Goal: Complete application form

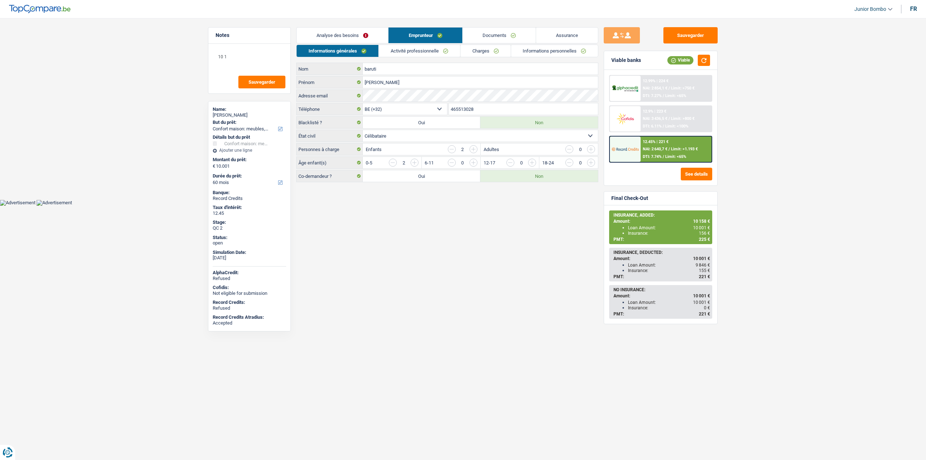
select select "household"
select select "60"
select select "32"
select select "single"
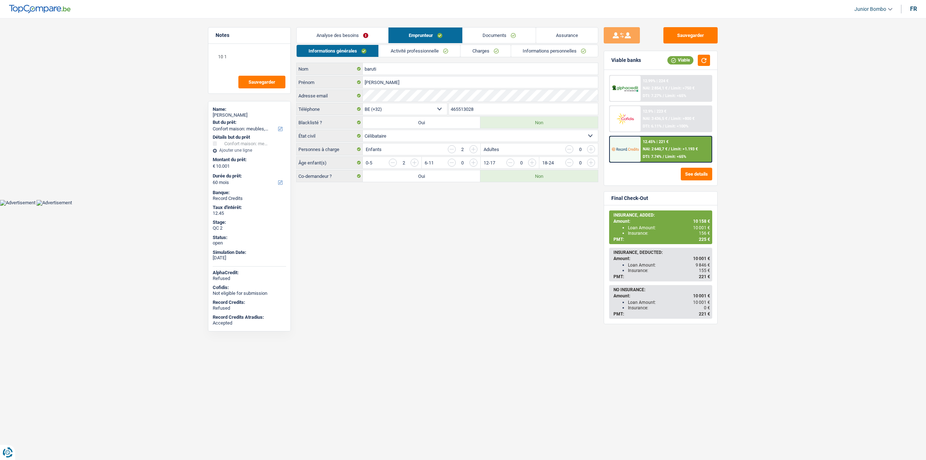
select select "publicEmployee"
select select "familyAllowances"
select select "netSalary"
select select "mealVouchers"
select select "BE"
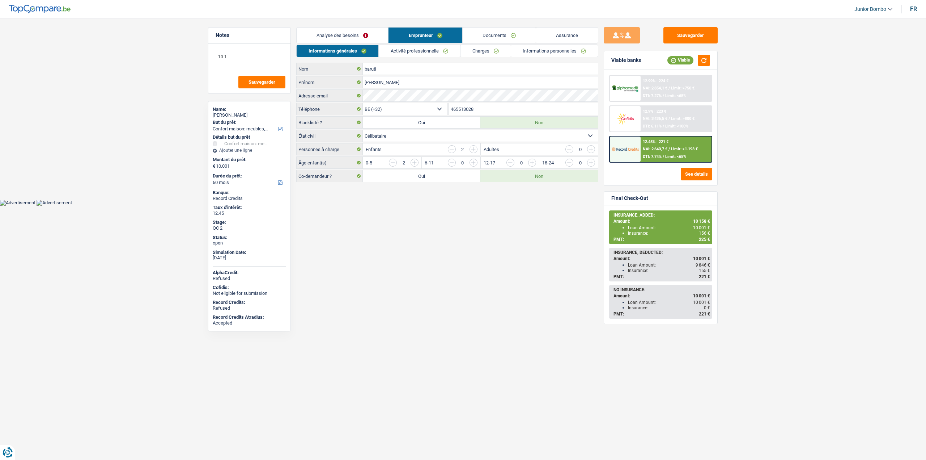
select select "stateUniversityEu"
click at [440, 53] on link "Activité professionnelle" at bounding box center [419, 51] width 81 height 12
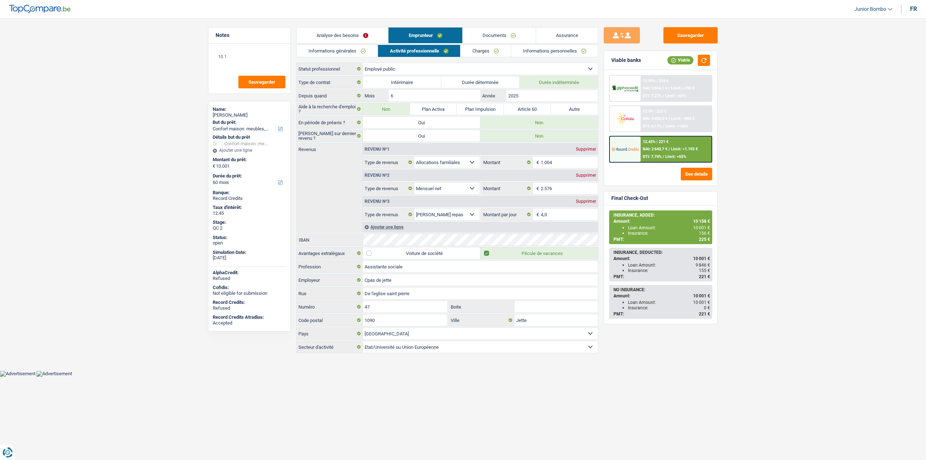
click at [479, 52] on link "Charges" at bounding box center [486, 51] width 50 height 12
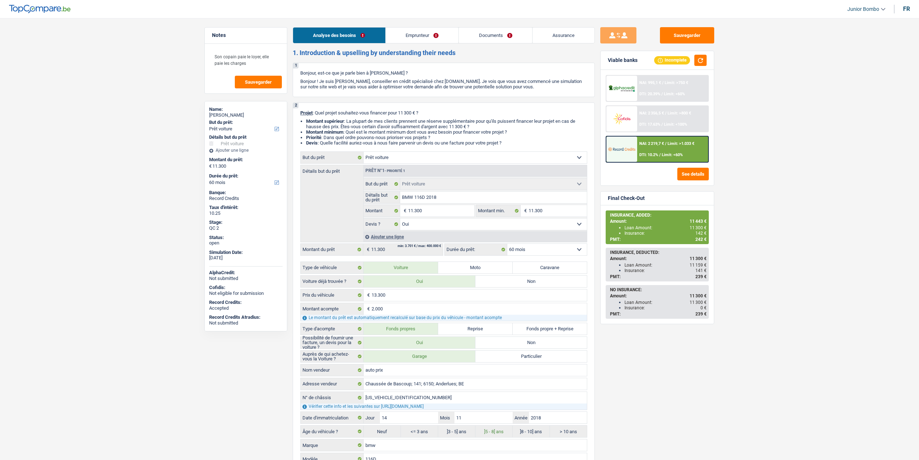
select select "car"
select select "60"
select select "car"
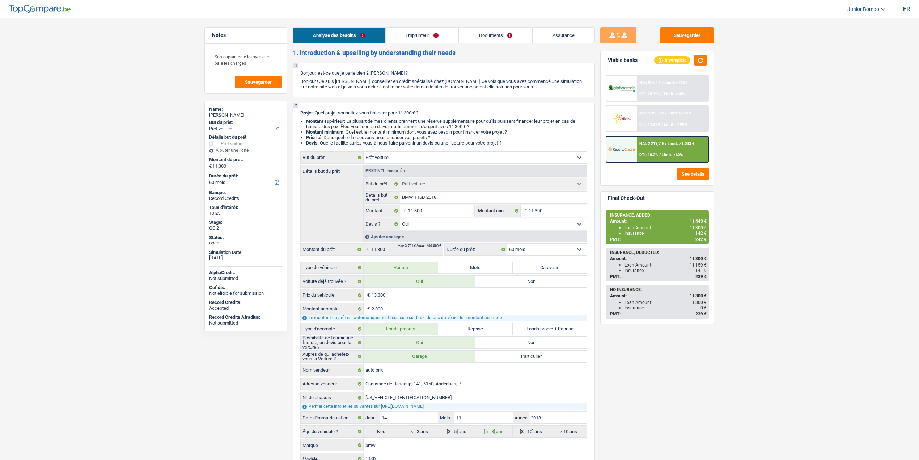
select select "yes"
select select "60"
select select "privateEmployee"
select select "netSalary"
select select "mealVouchers"
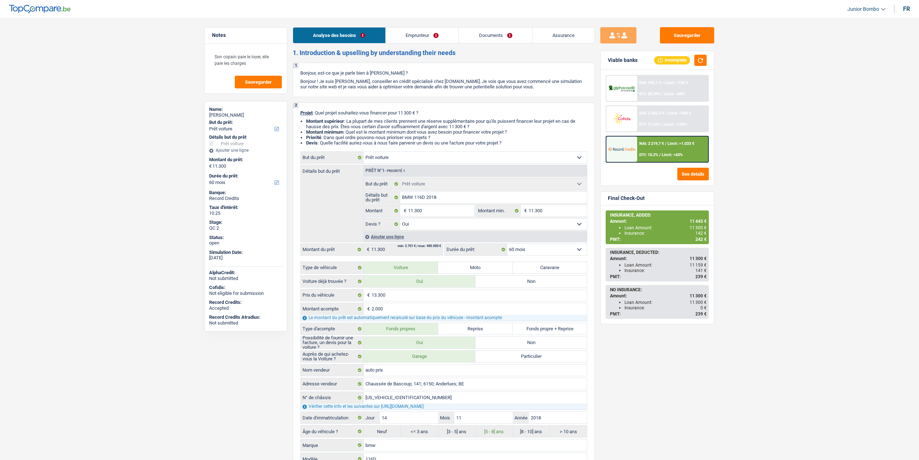
select select "liveWithParents"
select select "cardOrCredit"
select select "car"
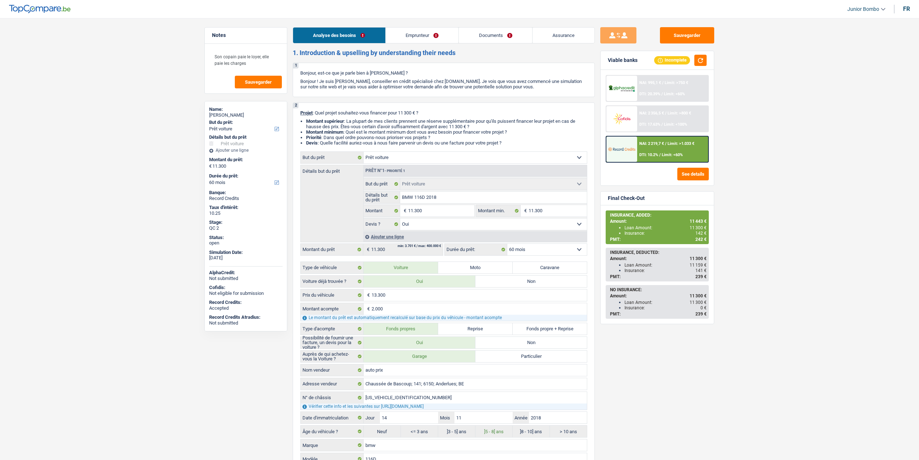
select select "yes"
select select "60"
select select "32"
select select "cohabitation"
click at [415, 32] on link "Emprunteur" at bounding box center [422, 36] width 73 height 16
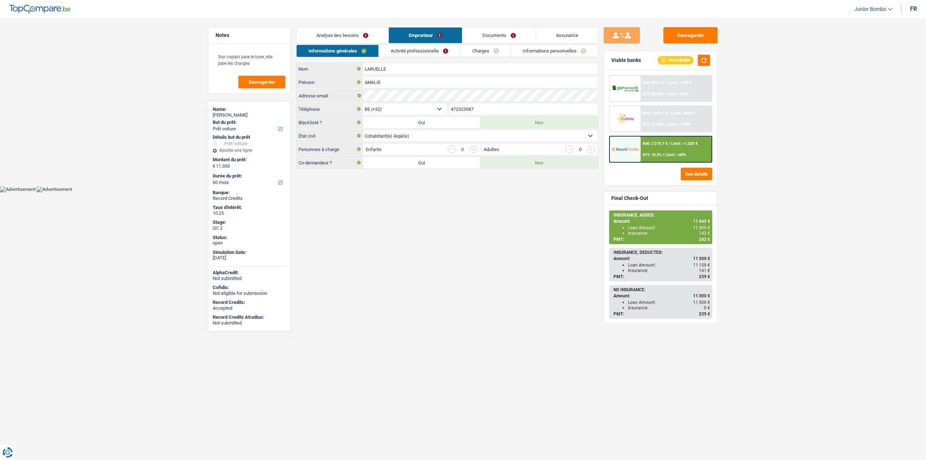
click at [488, 41] on link "Documents" at bounding box center [498, 36] width 73 height 16
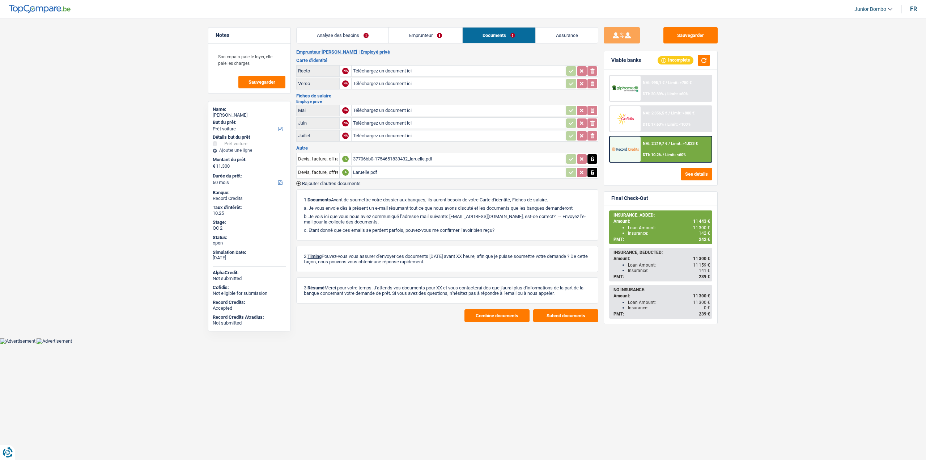
click at [358, 41] on link "Analyse des besoins" at bounding box center [343, 36] width 92 height 16
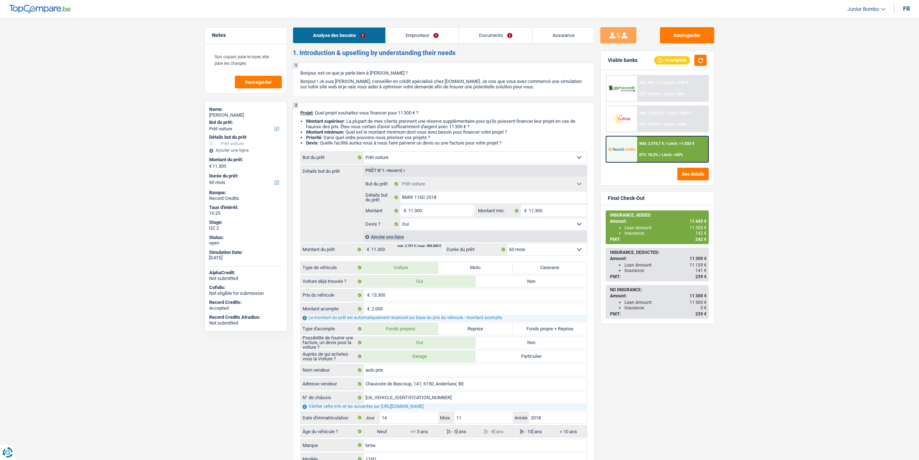
click at [411, 35] on link "Emprunteur" at bounding box center [422, 36] width 73 height 16
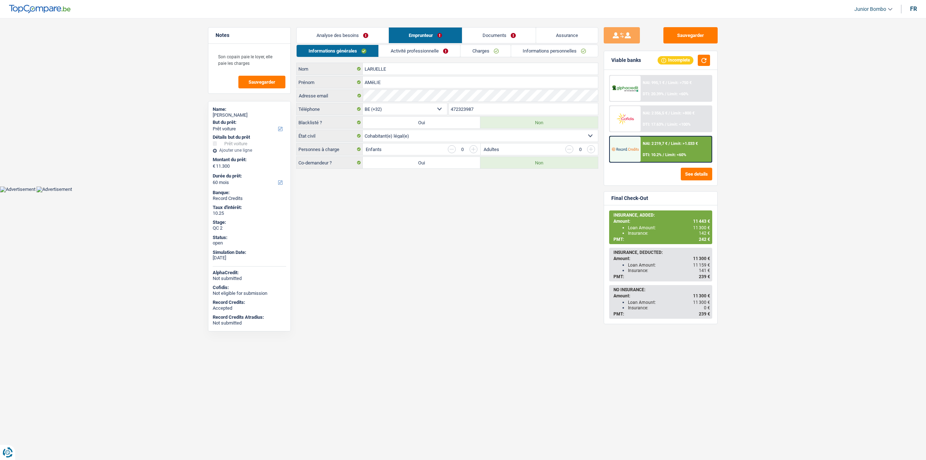
click at [538, 52] on link "Informations personnelles" at bounding box center [554, 51] width 87 height 12
